Goal: Communication & Community: Share content

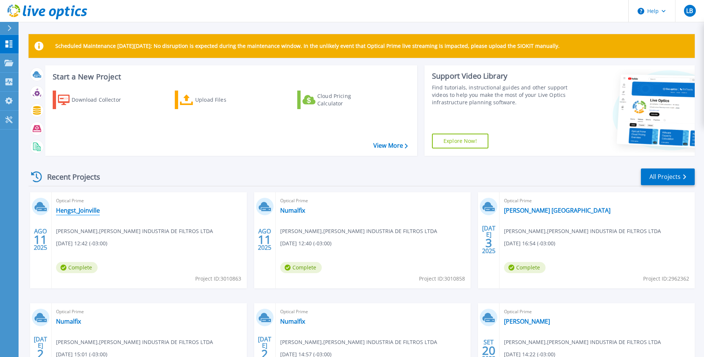
click at [80, 210] on link "Hengst_Joinville" at bounding box center [78, 210] width 44 height 7
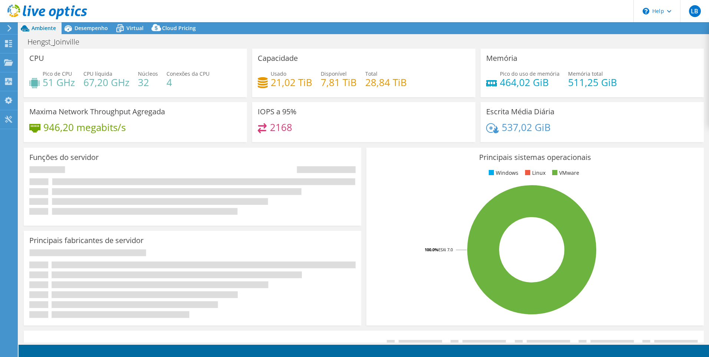
select select "USD"
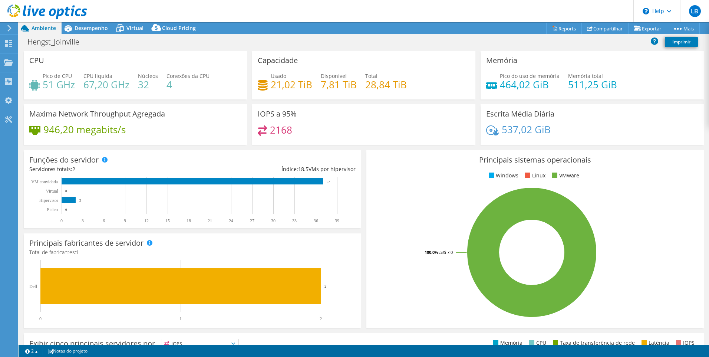
click at [378, 152] on div "Principais sistemas operacionais Windows Linux VMware 100.0% ESXi 7.0" at bounding box center [535, 239] width 343 height 183
click at [640, 28] on link "Exportar" at bounding box center [647, 29] width 39 height 12
click at [603, 27] on link "Compartilhar" at bounding box center [605, 29] width 47 height 12
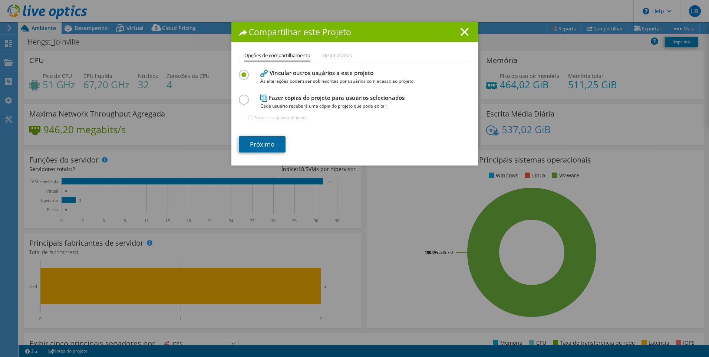
click at [262, 145] on link "Próximo" at bounding box center [262, 144] width 47 height 16
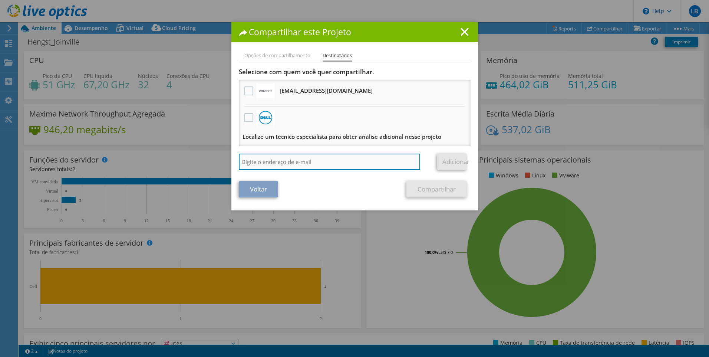
click at [271, 159] on input "search" at bounding box center [330, 162] width 182 height 16
click at [262, 160] on input "search" at bounding box center [330, 162] width 182 height 16
paste input "[PERSON_NAME] <[PERSON_NAME][EMAIL_ADDRESS][PERSON_NAME][DOMAIN_NAME]>"
drag, startPoint x: 279, startPoint y: 160, endPoint x: 233, endPoint y: 155, distance: 46.3
click at [233, 155] on div "Opções de compartilhamento Destinatários Vincular outros usuários a este projet…" at bounding box center [354, 130] width 247 height 159
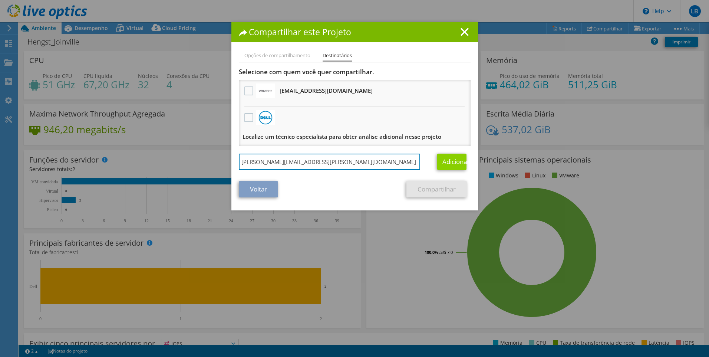
type input "[PERSON_NAME][EMAIL_ADDRESS][PERSON_NAME][DOMAIN_NAME]"
click at [451, 163] on link "Adicionar" at bounding box center [451, 162] width 29 height 16
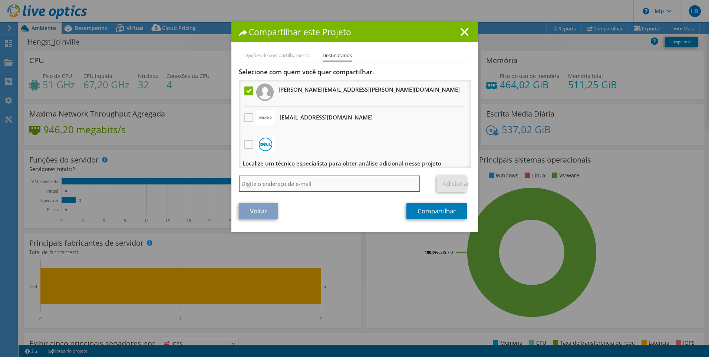
click at [282, 182] on input "search" at bounding box center [330, 183] width 182 height 16
type input "[PERSON_NAME][EMAIL_ADDRESS][PERSON_NAME][DOMAIN_NAME]"
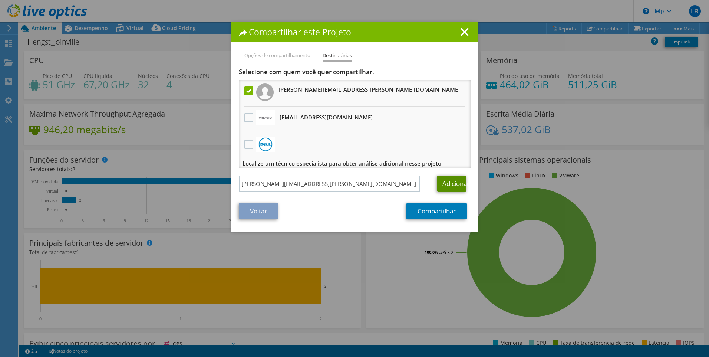
click at [442, 178] on link "Adicionar" at bounding box center [451, 183] width 29 height 16
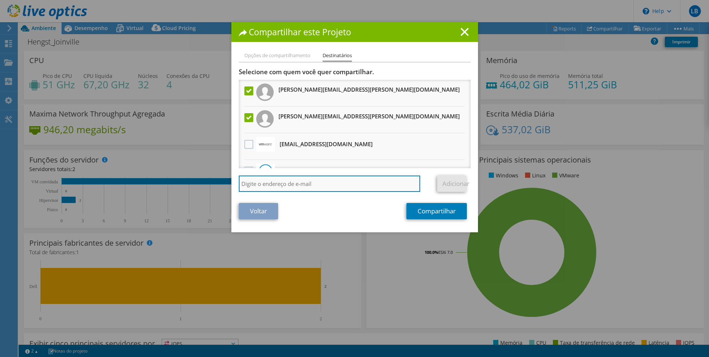
click at [324, 183] on input "search" at bounding box center [330, 183] width 182 height 16
type input "[PERSON_NAME][EMAIL_ADDRESS][PERSON_NAME][DOMAIN_NAME]"
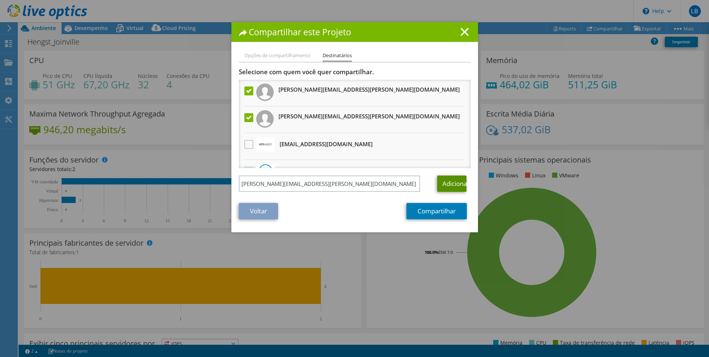
click at [447, 186] on link "Adicionar" at bounding box center [451, 183] width 29 height 16
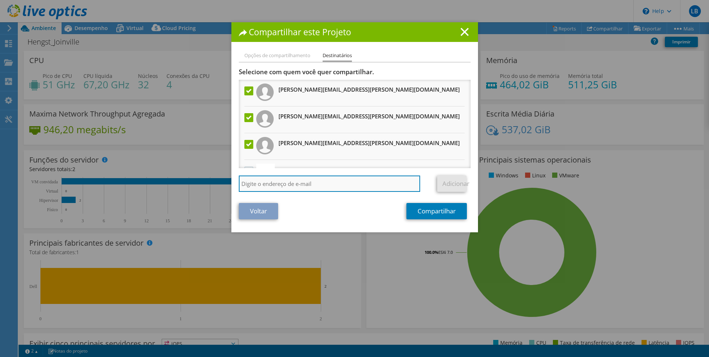
click at [311, 184] on input "search" at bounding box center [330, 183] width 182 height 16
click at [303, 183] on input "search" at bounding box center [330, 183] width 182 height 16
paste input "[PERSON_NAME] <[PERSON_NAME][EMAIL_ADDRESS][PERSON_NAME][DOMAIN_NAME]>"
type input "[PERSON_NAME] <[PERSON_NAME][EMAIL_ADDRESS][PERSON_NAME][DOMAIN_NAME]"
drag, startPoint x: 279, startPoint y: 182, endPoint x: 221, endPoint y: 181, distance: 58.6
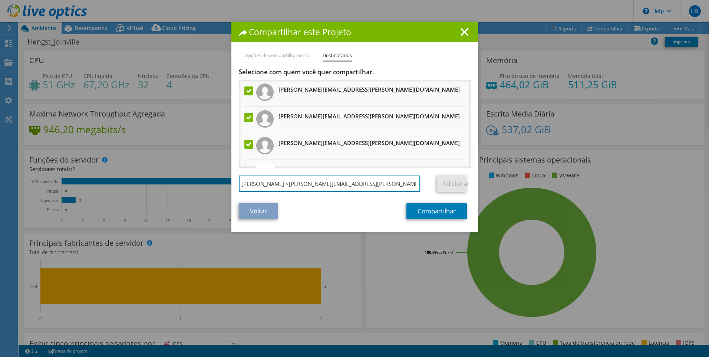
click at [221, 182] on div "Compartilhar este Projeto Opções de compartilhamento Destinatários Vincular out…" at bounding box center [354, 178] width 709 height 312
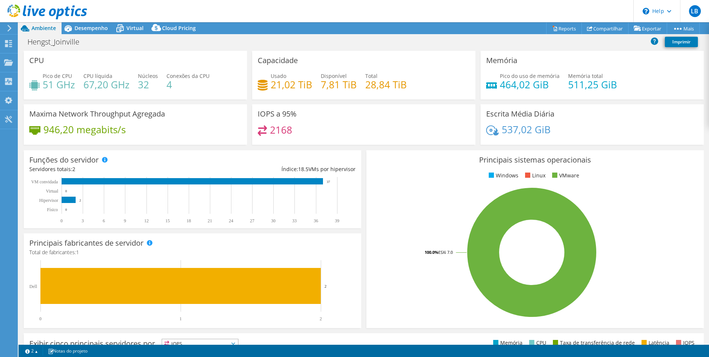
click at [555, 41] on div "Hengst_Joinville Imprimir" at bounding box center [364, 42] width 691 height 14
click at [93, 30] on span "Desempenho" at bounding box center [91, 27] width 33 height 7
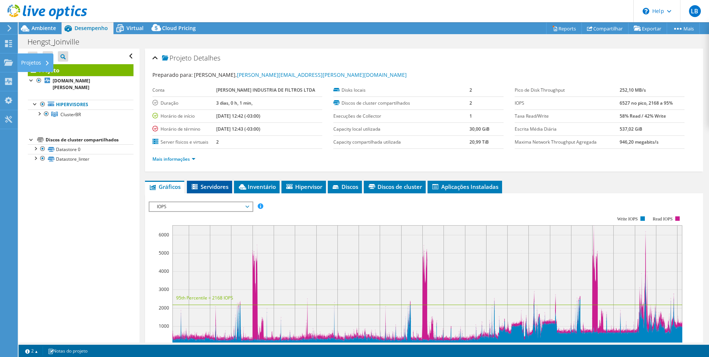
click at [221, 187] on span "Servidores" at bounding box center [210, 186] width 38 height 7
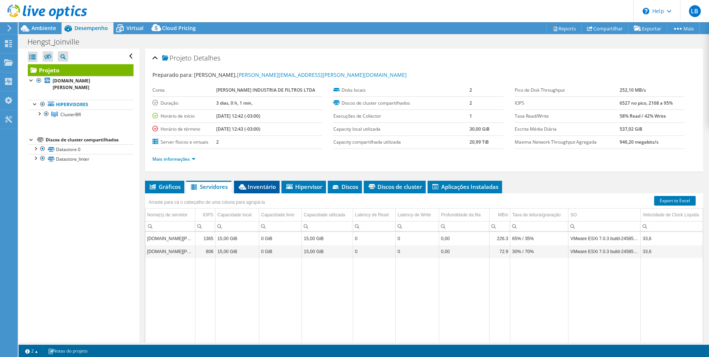
click at [257, 185] on span "Inventário" at bounding box center [257, 186] width 38 height 7
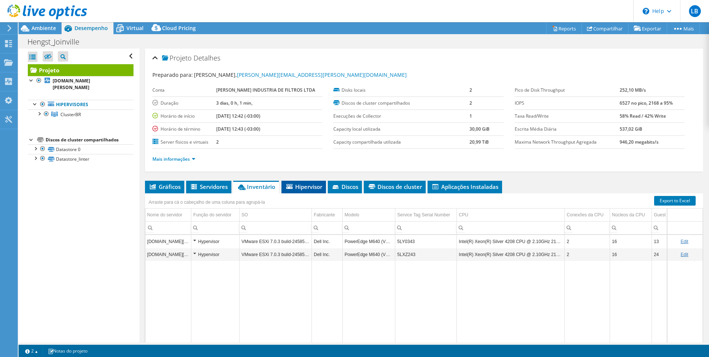
click at [305, 187] on span "Hipervisor" at bounding box center [303, 186] width 37 height 7
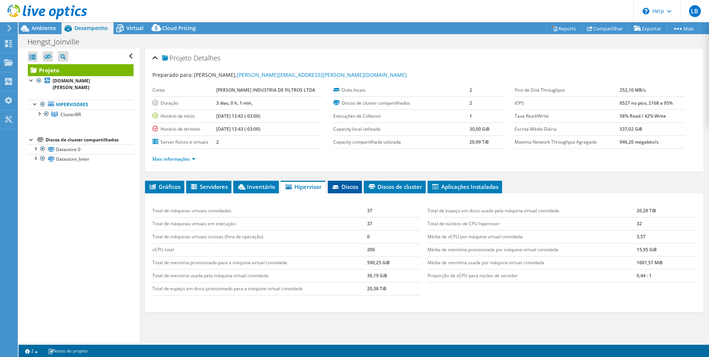
click at [350, 184] on span "Discos" at bounding box center [345, 186] width 27 height 7
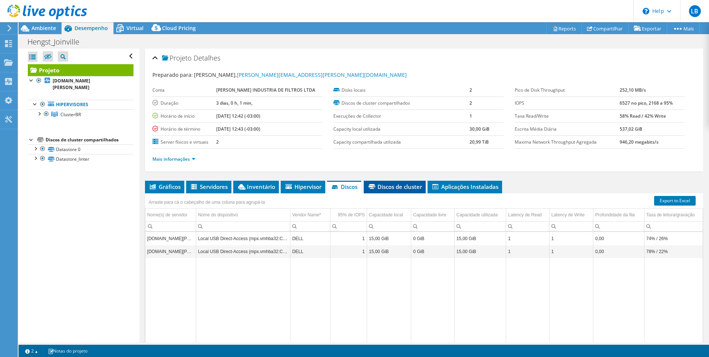
click at [393, 185] on span "Discos de cluster" at bounding box center [395, 186] width 55 height 7
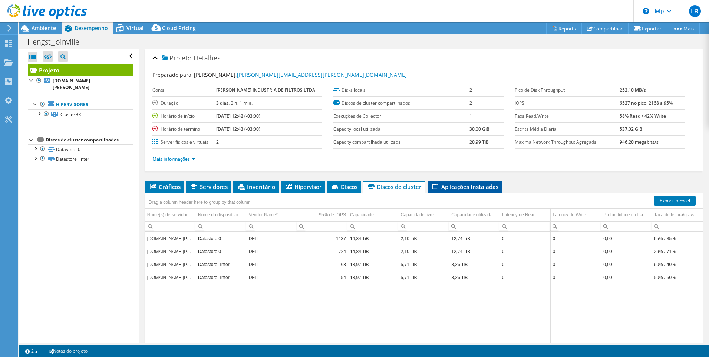
click at [458, 185] on span "Aplicações Instaladas" at bounding box center [464, 186] width 67 height 7
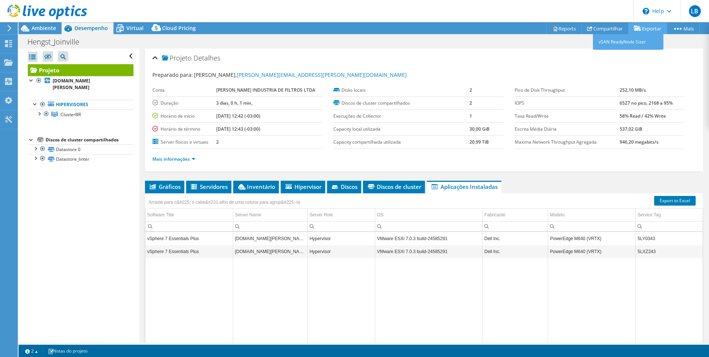
click at [650, 26] on link "Exportar" at bounding box center [647, 29] width 39 height 12
click at [628, 41] on link "vSAN ReadyNode Sizer" at bounding box center [628, 42] width 70 height 16
click at [645, 29] on link "Exportar" at bounding box center [647, 29] width 39 height 12
click at [606, 27] on link "Compartilhar" at bounding box center [605, 29] width 47 height 12
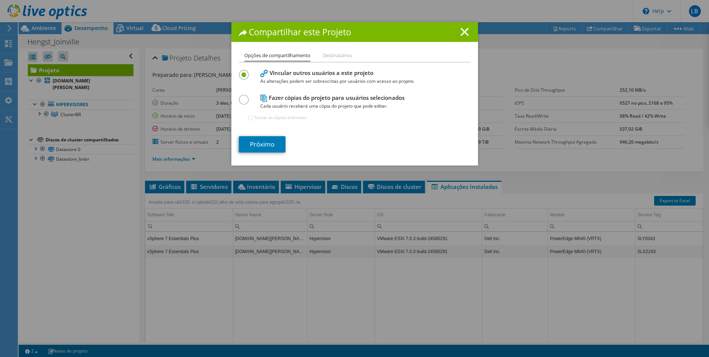
click at [323, 56] on li "Destinatários" at bounding box center [337, 55] width 29 height 9
click at [329, 53] on li "Destinatários" at bounding box center [337, 55] width 29 height 9
click at [246, 96] on label at bounding box center [245, 96] width 13 height 2
click at [0, 0] on input "radio" at bounding box center [0, 0] width 0 height 0
click at [458, 24] on div "Compartilhar este Projeto" at bounding box center [354, 32] width 247 height 20
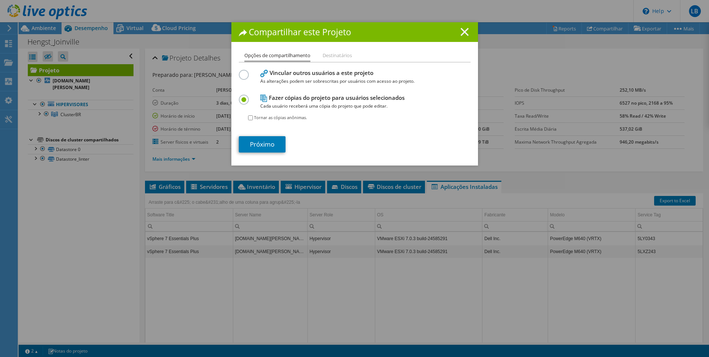
click at [461, 35] on line at bounding box center [464, 31] width 7 height 7
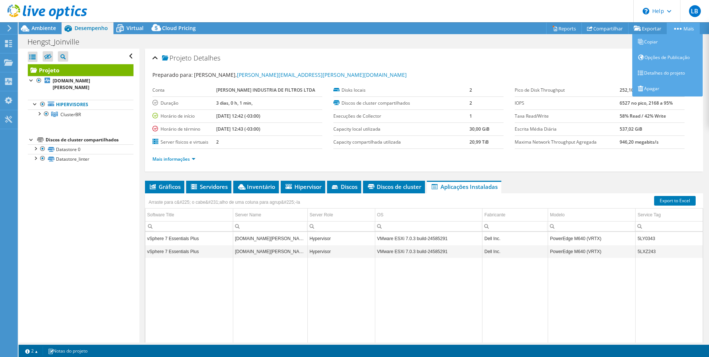
click at [684, 28] on link "Mais" at bounding box center [683, 29] width 33 height 12
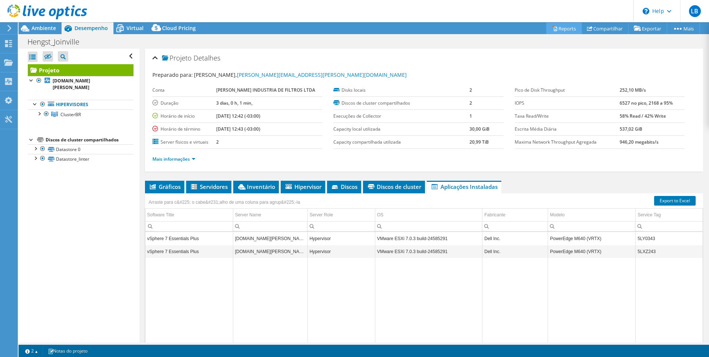
click at [560, 27] on link "Reports" at bounding box center [564, 29] width 36 height 12
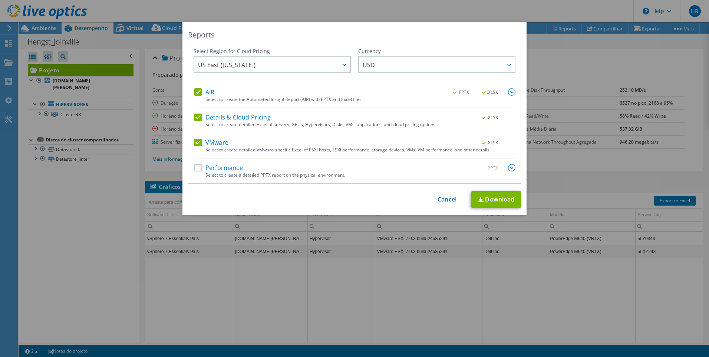
click at [194, 168] on label "Performance" at bounding box center [218, 167] width 49 height 7
click at [0, 0] on input "Performance" at bounding box center [0, 0] width 0 height 0
click at [299, 67] on span "US East ([US_STATE])" at bounding box center [274, 64] width 152 height 15
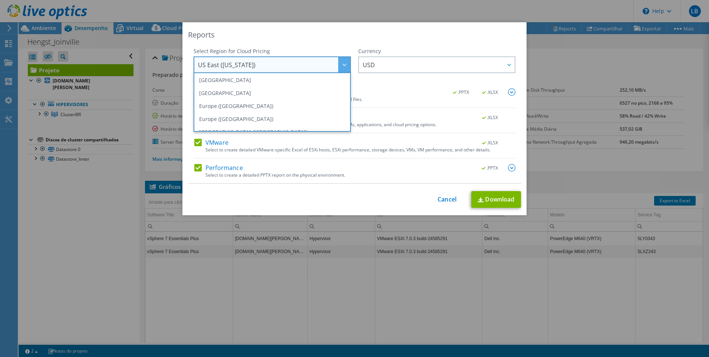
scroll to position [100, 0]
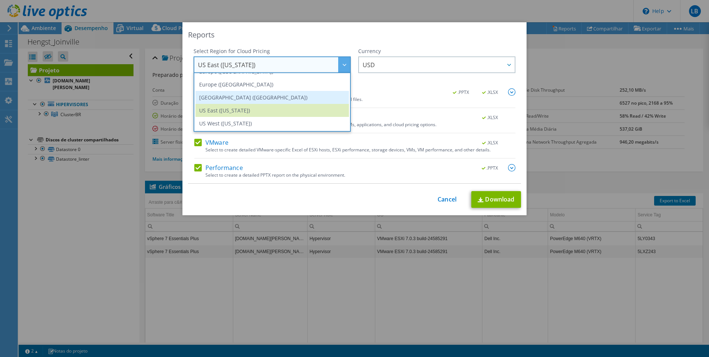
click at [304, 98] on li "[GEOGRAPHIC_DATA] ([GEOGRAPHIC_DATA])" at bounding box center [273, 97] width 154 height 13
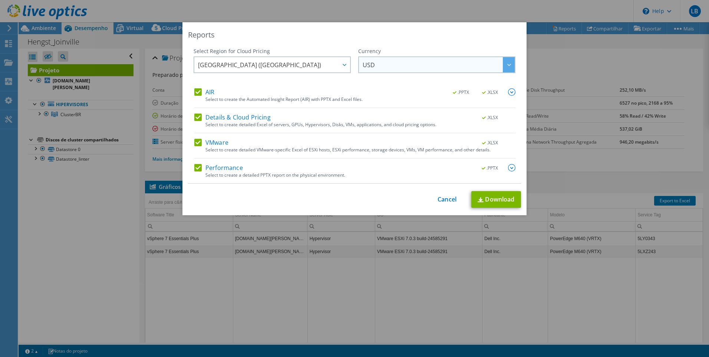
click at [407, 64] on span "USD" at bounding box center [439, 64] width 152 height 15
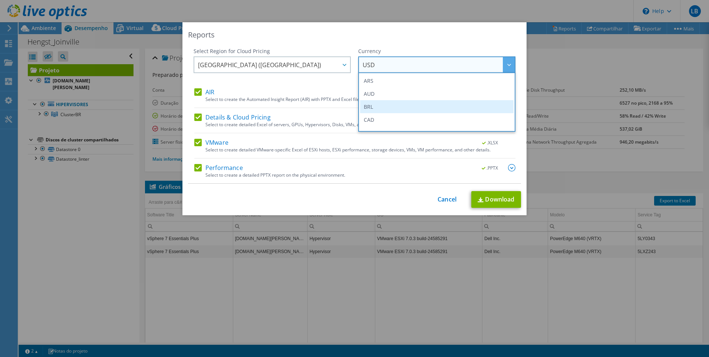
click at [385, 103] on li "BRL" at bounding box center [437, 106] width 154 height 13
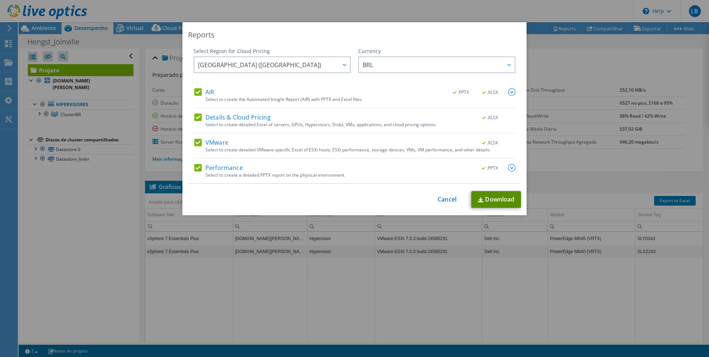
click at [497, 200] on link "Download" at bounding box center [497, 199] width 50 height 17
